Goal: Complete application form

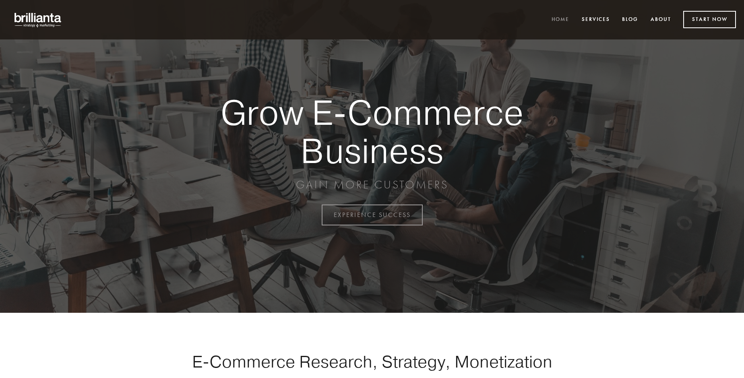
scroll to position [2111, 0]
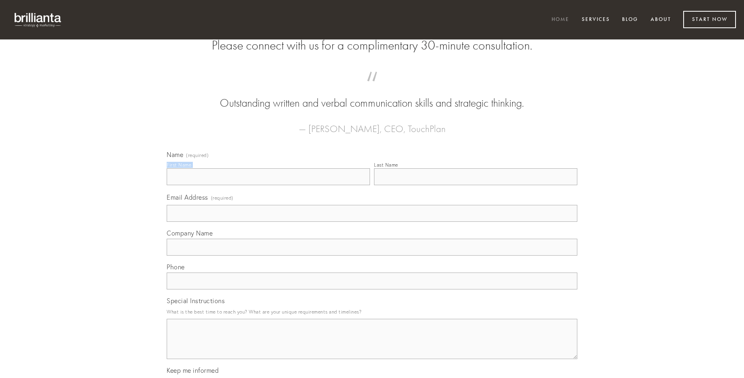
type input "[PERSON_NAME]"
click at [476, 185] on input "Last Name" at bounding box center [475, 176] width 203 height 17
type input "[PERSON_NAME]"
click at [372, 222] on input "Email Address (required)" at bounding box center [372, 213] width 411 height 17
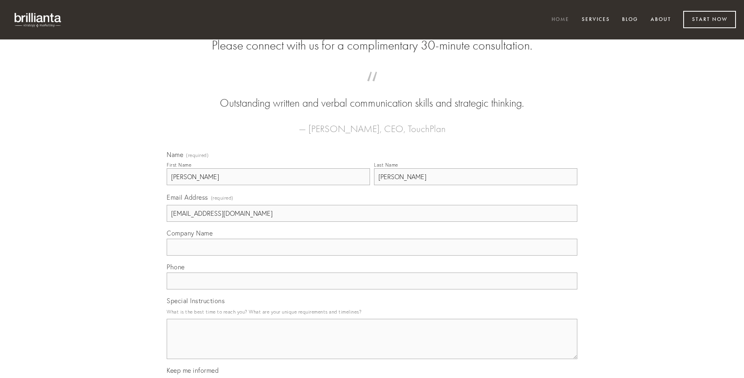
type input "[EMAIL_ADDRESS][DOMAIN_NAME]"
click at [372, 256] on input "Company Name" at bounding box center [372, 247] width 411 height 17
type input "cotidie"
click at [372, 290] on input "text" at bounding box center [372, 281] width 411 height 17
click at [372, 346] on textarea "Special Instructions" at bounding box center [372, 339] width 411 height 40
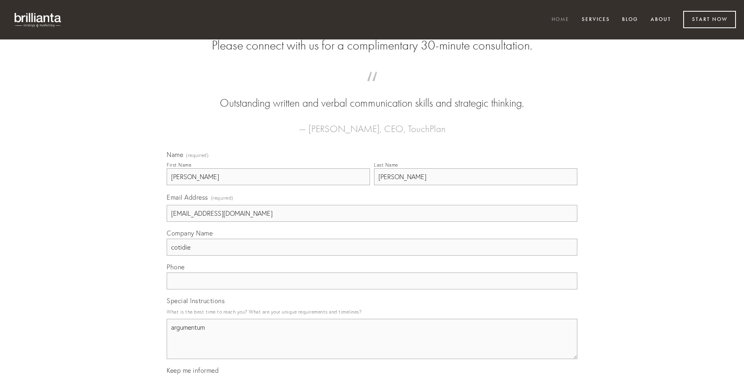
type textarea "argumentum"
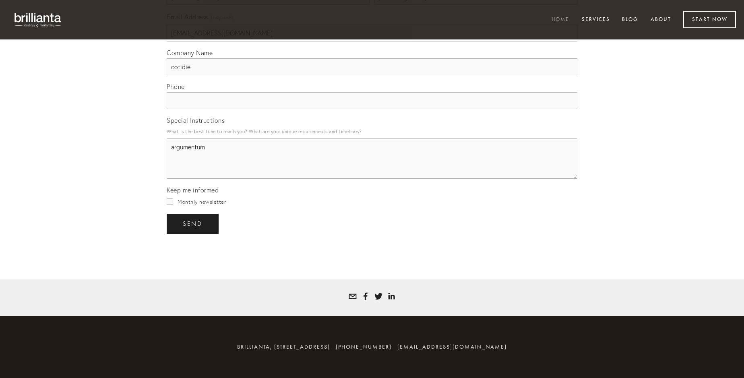
click at [193, 224] on span "send" at bounding box center [193, 223] width 20 height 7
